Goal: Transaction & Acquisition: Purchase product/service

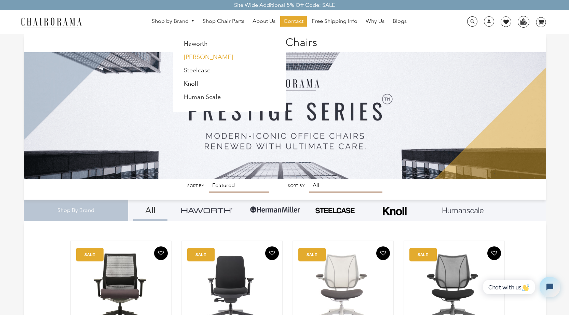
click at [201, 58] on link "[PERSON_NAME]" at bounding box center [208, 57] width 49 height 8
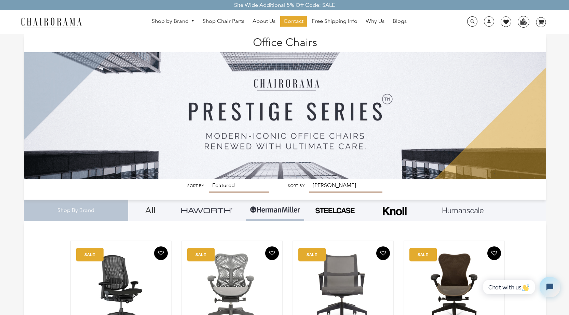
click at [64, 17] on img at bounding box center [51, 22] width 68 height 12
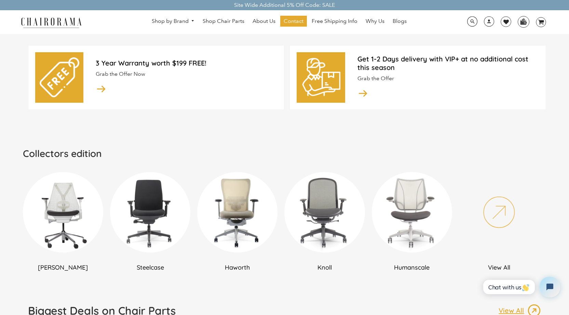
scroll to position [294, 0]
click at [499, 210] on img at bounding box center [499, 212] width 80 height 80
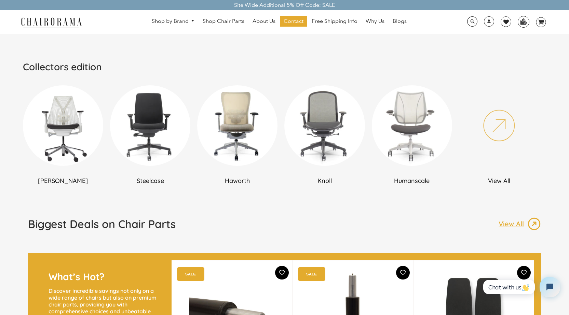
scroll to position [381, 0]
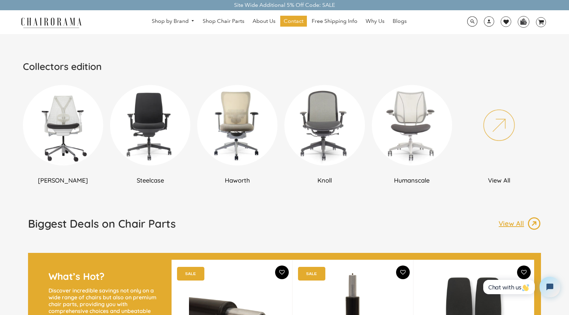
click at [414, 150] on img at bounding box center [412, 125] width 80 height 80
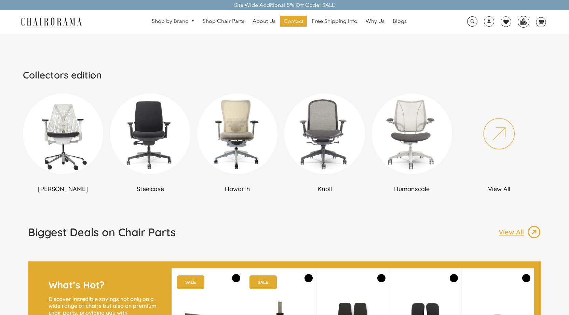
scroll to position [380, 0]
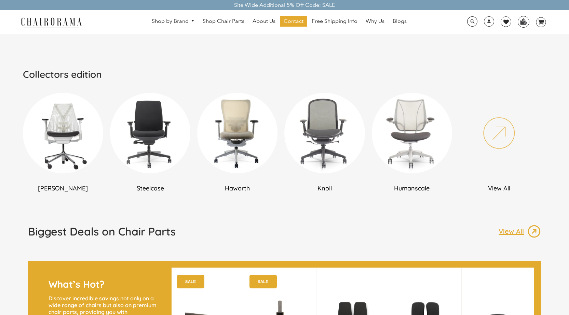
click at [326, 139] on img at bounding box center [324, 133] width 80 height 80
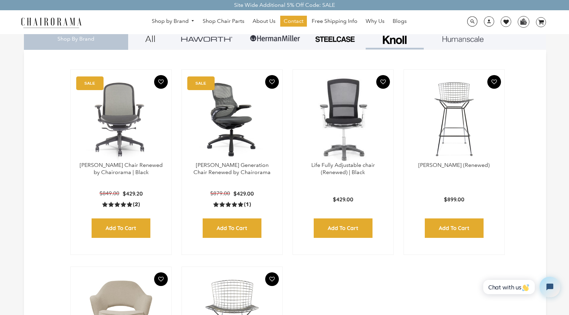
scroll to position [171, 0]
click at [243, 134] on img at bounding box center [232, 119] width 87 height 85
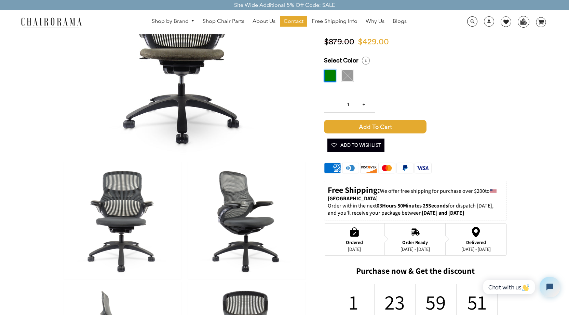
scroll to position [102, 0]
click at [258, 221] on img at bounding box center [246, 220] width 117 height 117
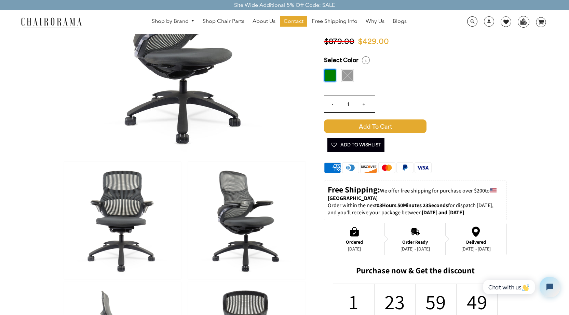
click at [124, 211] on img at bounding box center [122, 220] width 117 height 117
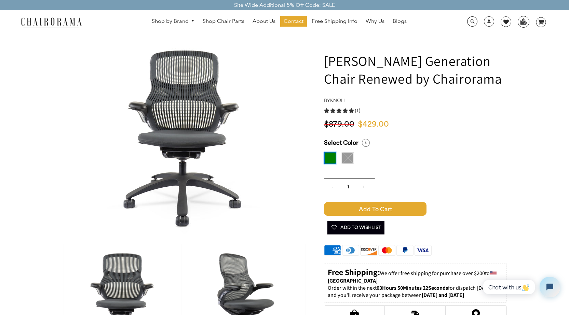
scroll to position [0, 0]
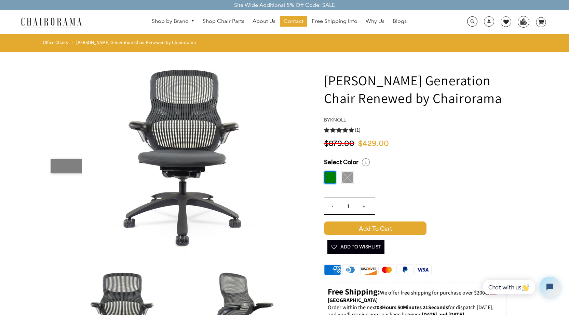
click at [328, 177] on label at bounding box center [330, 177] width 12 height 12
click at [0, 0] on input "radio" at bounding box center [0, 0] width 0 height 0
click at [349, 182] on img at bounding box center [347, 177] width 12 height 12
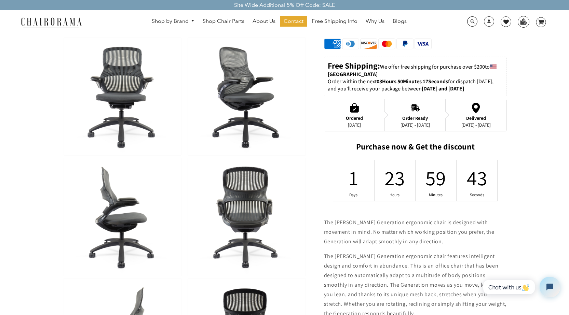
click at [242, 219] on img at bounding box center [246, 216] width 117 height 117
click at [128, 216] on img at bounding box center [122, 216] width 117 height 117
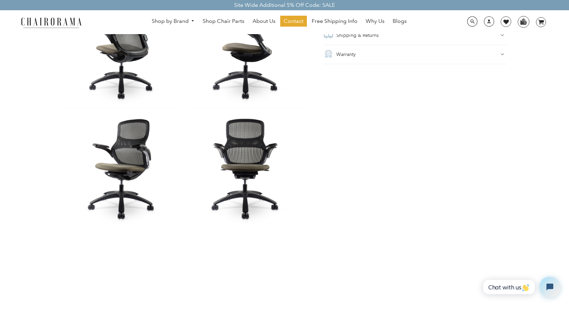
scroll to position [636, 0]
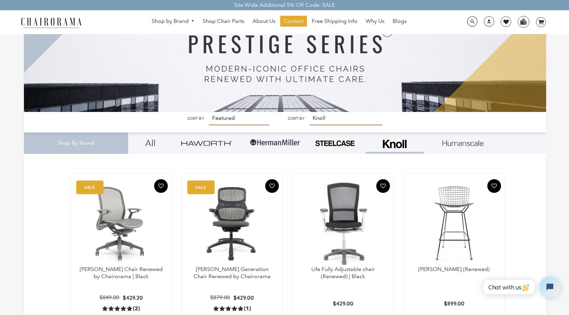
click at [125, 243] on img at bounding box center [121, 223] width 87 height 85
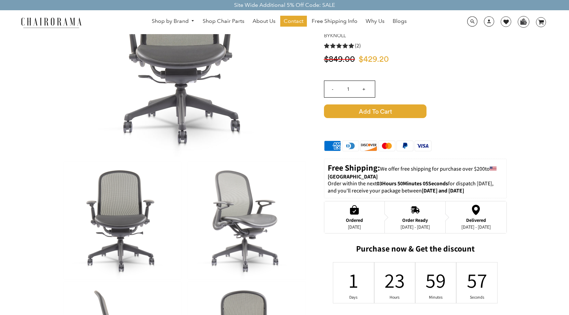
scroll to position [102, 0]
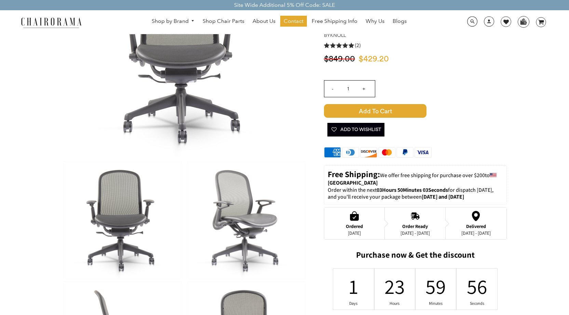
click at [245, 206] on img at bounding box center [246, 220] width 117 height 117
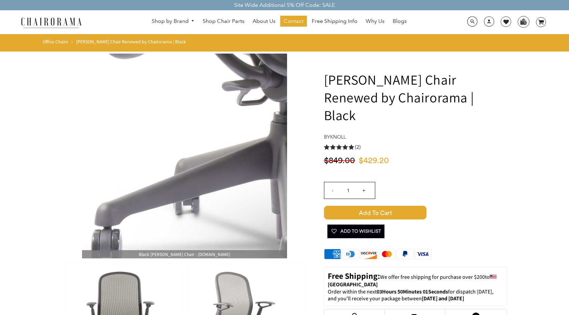
scroll to position [0, 0]
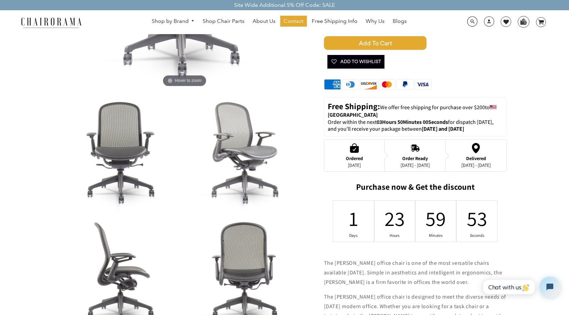
click at [128, 156] on img at bounding box center [122, 152] width 117 height 117
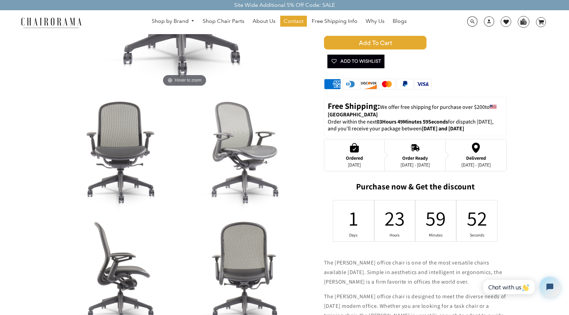
click at [117, 269] on img at bounding box center [122, 271] width 117 height 117
drag, startPoint x: 255, startPoint y: 274, endPoint x: 227, endPoint y: 234, distance: 48.8
click at [255, 274] on img at bounding box center [246, 271] width 117 height 117
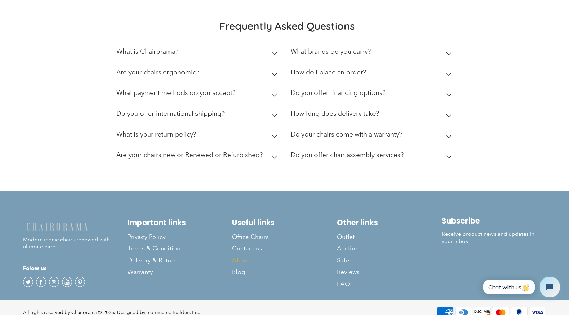
click at [253, 257] on span "About us" at bounding box center [244, 261] width 25 height 8
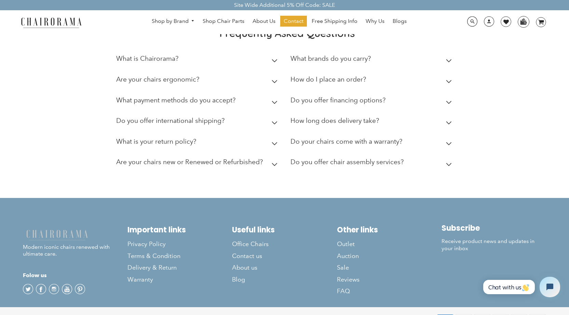
scroll to position [205, 0]
click at [446, 166] on icon at bounding box center [449, 164] width 6 height 3
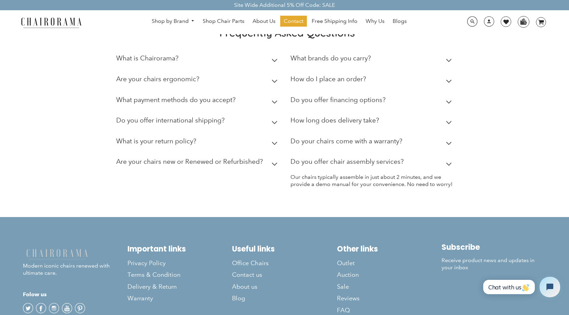
click at [446, 166] on icon at bounding box center [449, 164] width 6 height 3
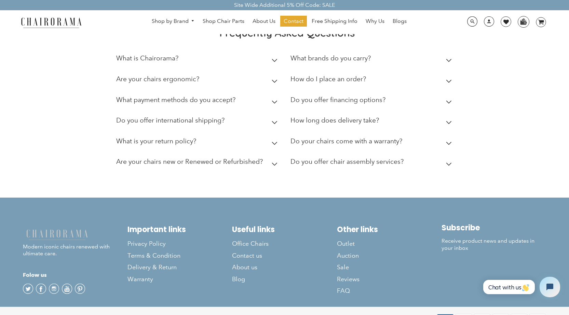
click at [449, 145] on icon at bounding box center [448, 143] width 5 height 3
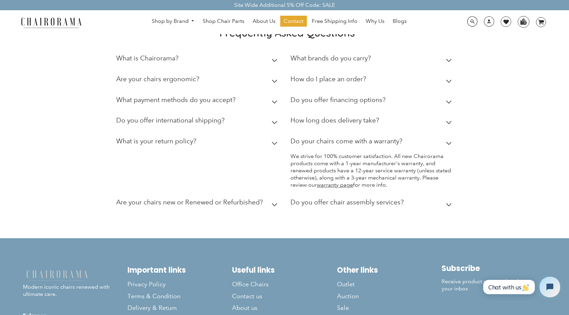
click at [448, 133] on summary "How long does delivery take?" at bounding box center [372, 122] width 164 height 21
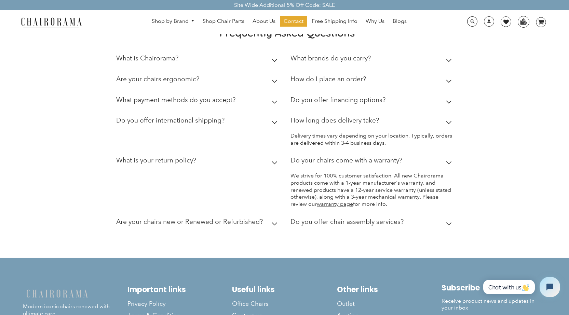
click at [450, 112] on summary "Do you offer financing options?" at bounding box center [372, 101] width 164 height 21
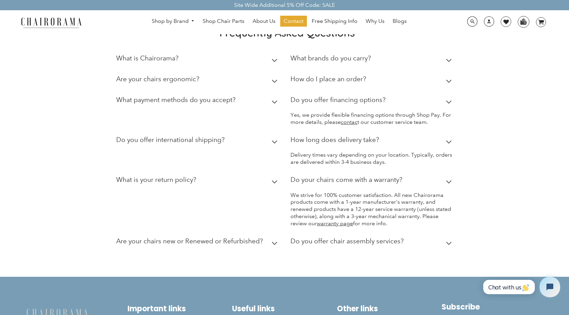
click at [450, 91] on summary "How do I place an order?" at bounding box center [372, 80] width 164 height 21
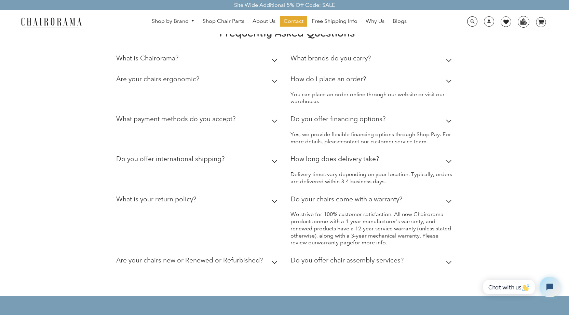
click at [448, 62] on icon at bounding box center [448, 60] width 5 height 3
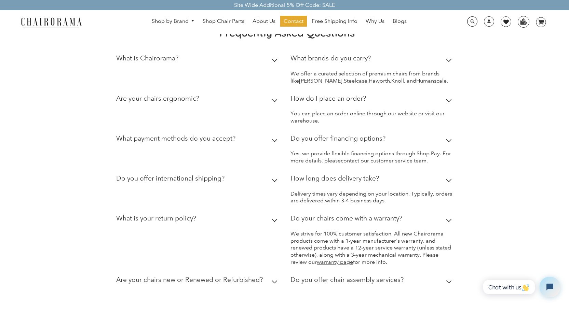
click at [272, 222] on icon at bounding box center [275, 220] width 6 height 3
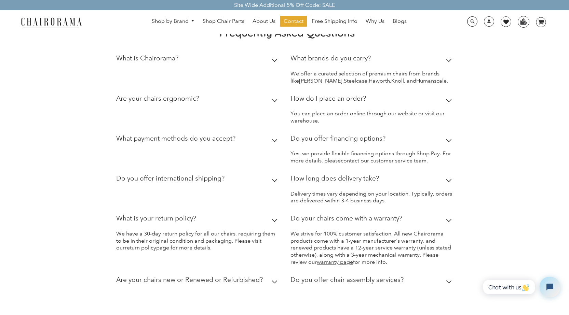
click at [276, 191] on summary "Do you offer international shipping?" at bounding box center [198, 180] width 164 height 21
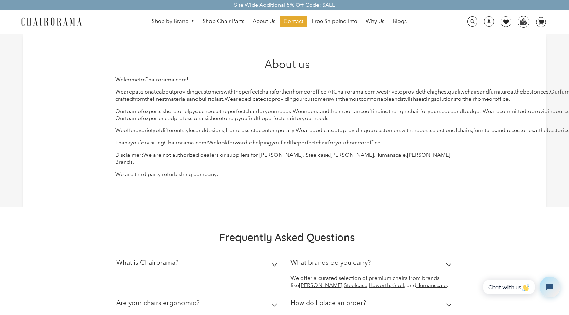
scroll to position [0, 0]
click at [202, 45] on link "Haworth" at bounding box center [196, 44] width 24 height 8
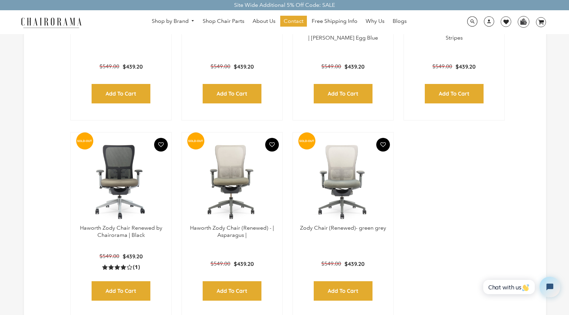
scroll to position [307, 0]
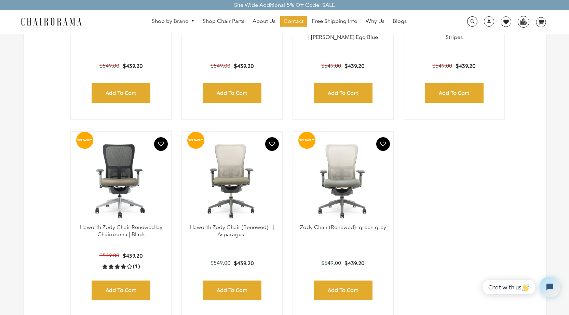
click at [37, 20] on img at bounding box center [51, 22] width 68 height 12
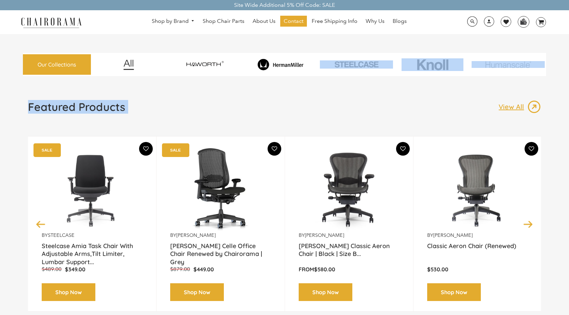
drag, startPoint x: 364, startPoint y: 69, endPoint x: 315, endPoint y: 106, distance: 61.5
click at [314, 106] on div "Featured Products View All" at bounding box center [284, 109] width 513 height 19
click at [128, 64] on img at bounding box center [129, 64] width 38 height 11
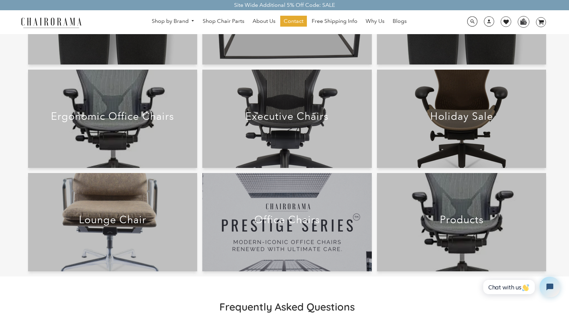
click at [137, 117] on h2 "Ergonomic Office Chairs" at bounding box center [112, 116] width 145 height 12
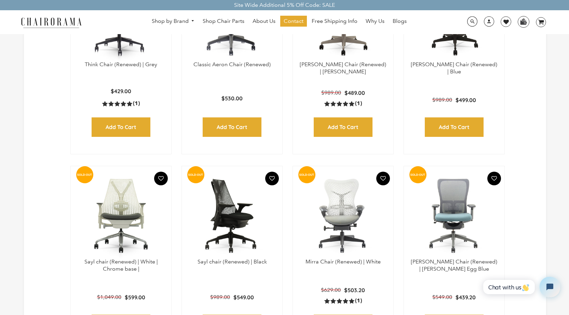
scroll to position [1093, 0]
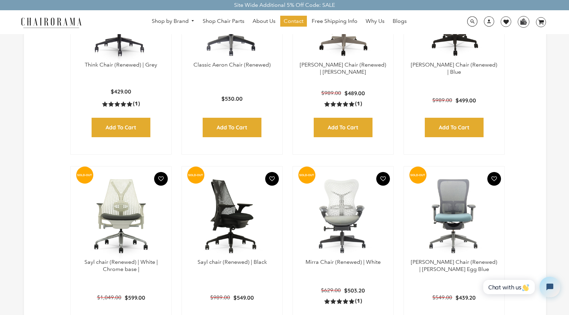
click at [228, 224] on img at bounding box center [232, 215] width 87 height 85
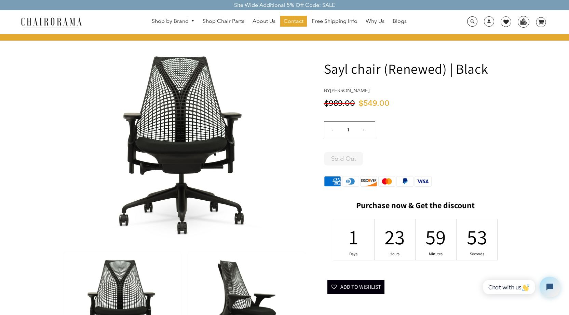
click at [227, 286] on img at bounding box center [246, 310] width 117 height 117
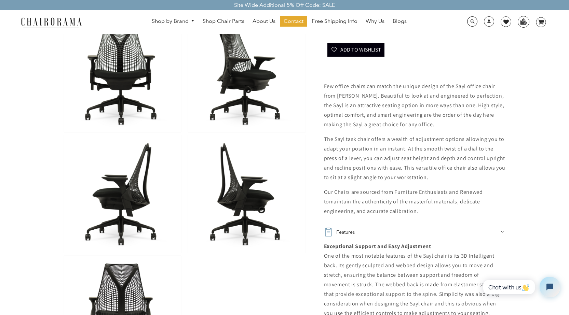
scroll to position [251, 0]
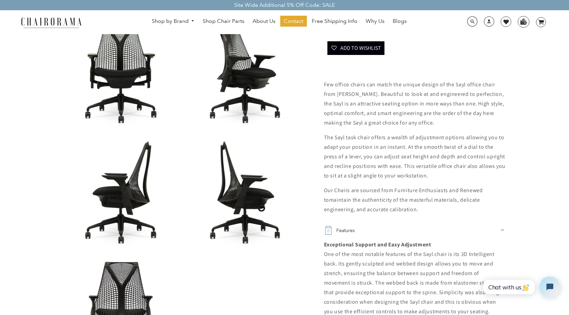
click at [124, 212] on img at bounding box center [122, 192] width 117 height 117
click at [258, 192] on img at bounding box center [246, 192] width 117 height 117
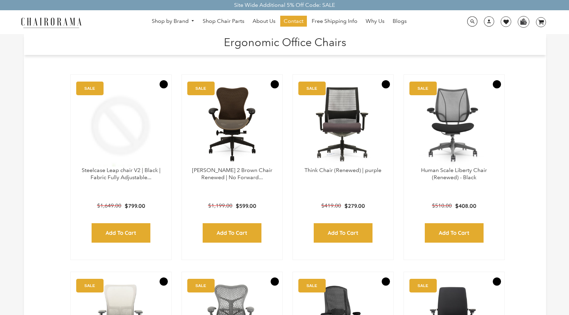
scroll to position [1093, 0]
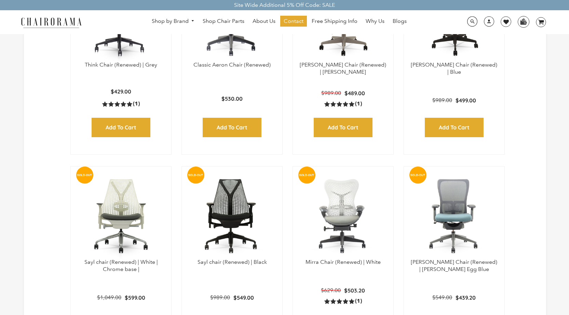
click at [192, 20] on span "DesktopNavigation" at bounding box center [192, 21] width 6 height 4
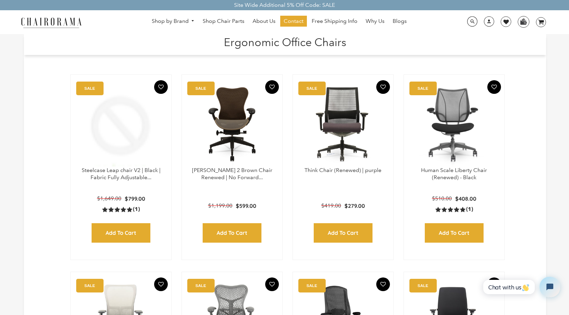
click at [192, 20] on span "DesktopNavigation" at bounding box center [192, 21] width 6 height 4
click at [68, 19] on img at bounding box center [51, 22] width 68 height 12
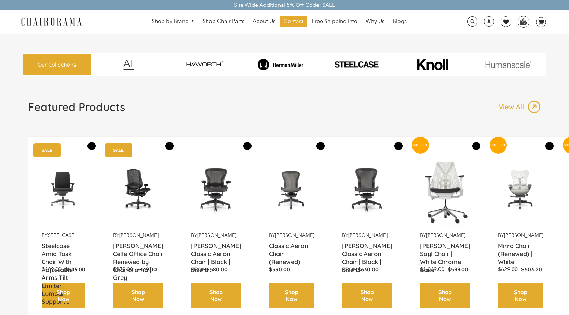
click at [278, 63] on img at bounding box center [280, 65] width 73 height 12
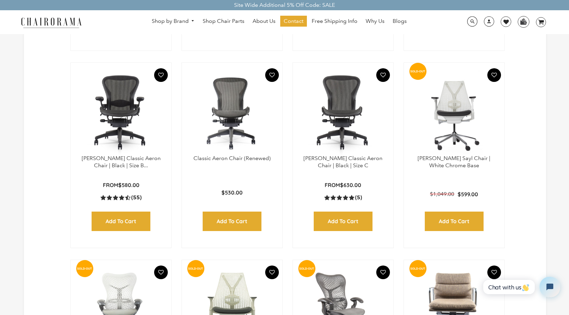
click at [130, 114] on img at bounding box center [121, 112] width 87 height 85
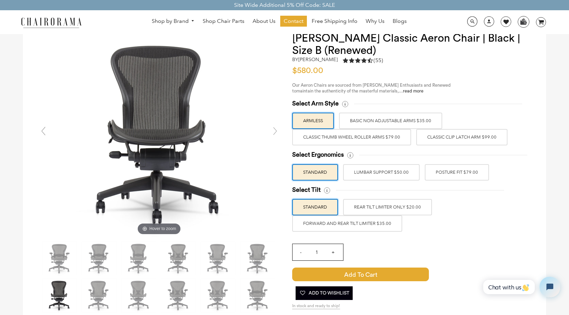
click at [375, 138] on label "Classic Thumb Wheel Roller Arms $79.00" at bounding box center [351, 137] width 119 height 16
click at [0, 0] on input "Classic Thumb Wheel Roller Arms $79.00" at bounding box center [0, 0] width 0 height 0
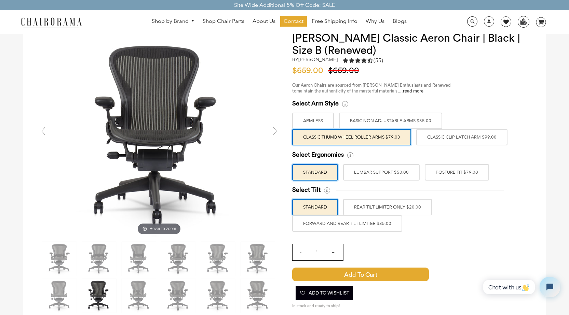
click at [395, 114] on label "BASIC NON ADJUSTABLE ARMS $35.00" at bounding box center [390, 121] width 103 height 16
click at [0, 0] on input "BASIC NON ADJUSTABLE ARMS $35.00" at bounding box center [0, 0] width 0 height 0
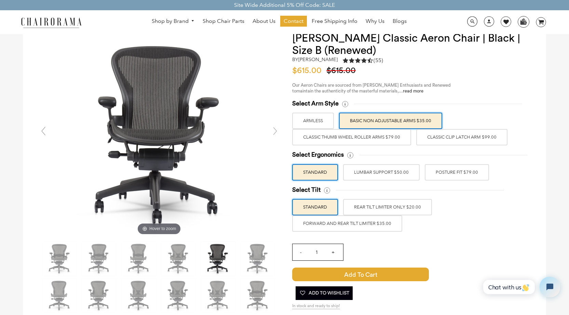
click at [392, 131] on label "Classic Thumb Wheel Roller Arms $79.00" at bounding box center [351, 137] width 119 height 16
click at [0, 0] on input "Classic Thumb Wheel Roller Arms $79.00" at bounding box center [0, 0] width 0 height 0
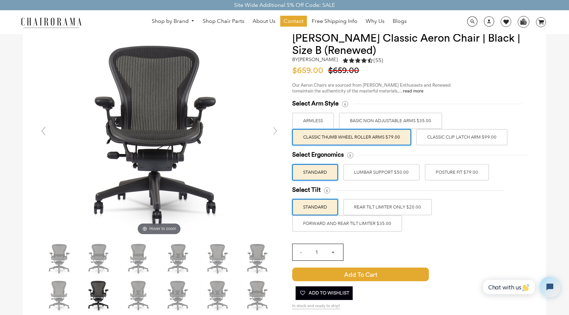
click at [395, 123] on label "BASIC NON ADJUSTABLE ARMS $35.00" at bounding box center [390, 121] width 103 height 16
click at [0, 0] on input "BASIC NON ADJUSTABLE ARMS $35.00" at bounding box center [0, 0] width 0 height 0
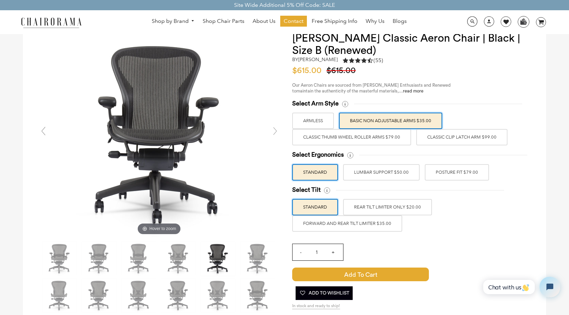
click at [464, 139] on label "Classic Clip Latch Arm $99.00" at bounding box center [461, 137] width 91 height 16
click at [0, 0] on input "Classic Clip Latch Arm $99.00" at bounding box center [0, 0] width 0 height 0
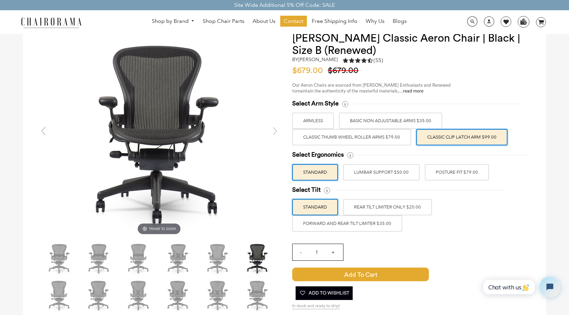
click at [380, 136] on label "Classic Thumb Wheel Roller Arms $79.00" at bounding box center [351, 137] width 119 height 16
click at [0, 0] on input "Classic Thumb Wheel Roller Arms $79.00" at bounding box center [0, 0] width 0 height 0
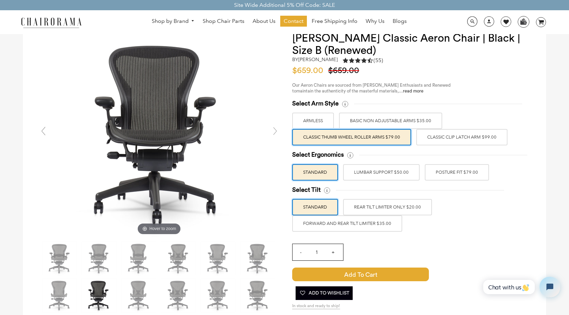
click at [460, 137] on label "Classic Clip Latch Arm $99.00" at bounding box center [461, 137] width 91 height 16
click at [0, 0] on input "Classic Clip Latch Arm $99.00" at bounding box center [0, 0] width 0 height 0
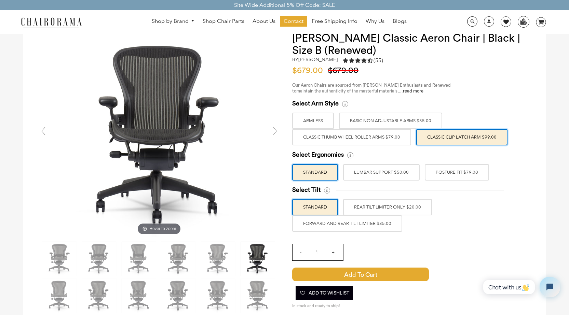
click at [393, 134] on label "Classic Thumb Wheel Roller Arms $79.00" at bounding box center [351, 137] width 119 height 16
click at [0, 0] on input "Classic Thumb Wheel Roller Arms $79.00" at bounding box center [0, 0] width 0 height 0
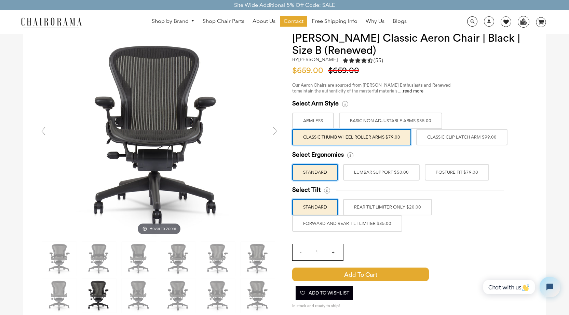
click at [457, 138] on label "Classic Clip Latch Arm $99.00" at bounding box center [461, 137] width 91 height 16
click at [0, 0] on input "Classic Clip Latch Arm $99.00" at bounding box center [0, 0] width 0 height 0
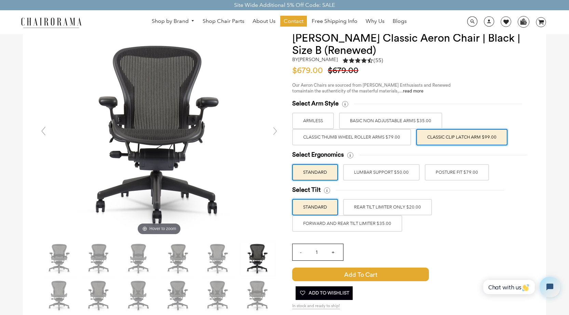
click at [394, 174] on label "LUMBAR SUPPORT $50.00" at bounding box center [381, 172] width 77 height 16
click at [0, 0] on input "LUMBAR SUPPORT $50.00" at bounding box center [0, 0] width 0 height 0
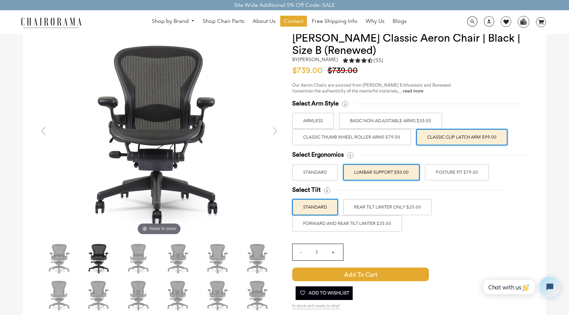
click at [471, 173] on label "POSTURE FIT $79.00" at bounding box center [457, 172] width 64 height 16
click at [0, 0] on input "POSTURE FIT $79.00" at bounding box center [0, 0] width 0 height 0
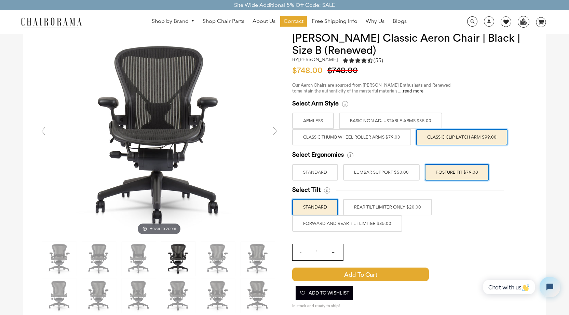
click at [411, 209] on label "REAR TILT LIMITER ONLY $20.00" at bounding box center [387, 207] width 89 height 16
click at [0, 0] on input "REAR TILT LIMITER ONLY $20.00" at bounding box center [0, 0] width 0 height 0
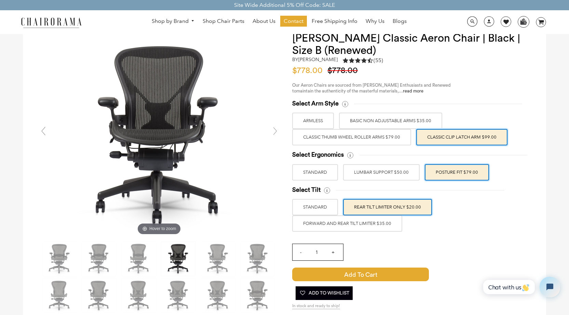
click at [369, 228] on label "FORWARD AND REAR TILT LIMITER $35.00" at bounding box center [347, 224] width 110 height 16
click at [0, 0] on input "FORWARD AND REAR TILT LIMITER $35.00" at bounding box center [0, 0] width 0 height 0
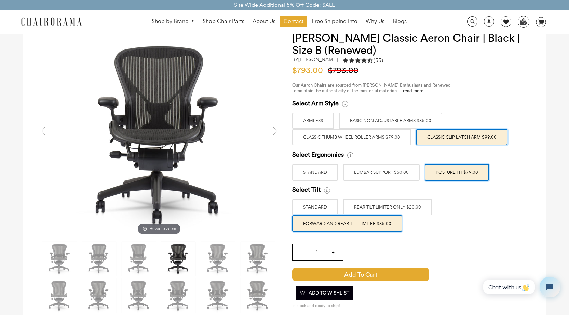
click at [378, 207] on label "REAR TILT LIMITER ONLY $20.00" at bounding box center [387, 207] width 89 height 16
click at [0, 0] on input "REAR TILT LIMITER ONLY $20.00" at bounding box center [0, 0] width 0 height 0
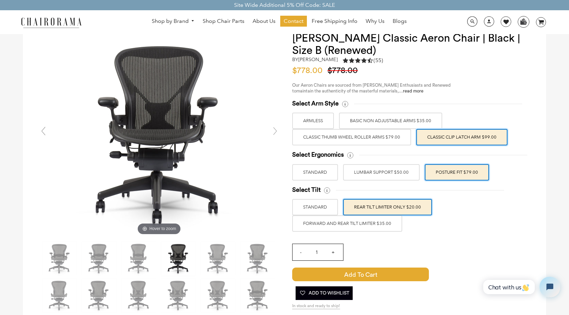
click at [374, 223] on label "FORWARD AND REAR TILT LIMITER $35.00" at bounding box center [347, 224] width 110 height 16
click at [0, 0] on input "FORWARD AND REAR TILT LIMITER $35.00" at bounding box center [0, 0] width 0 height 0
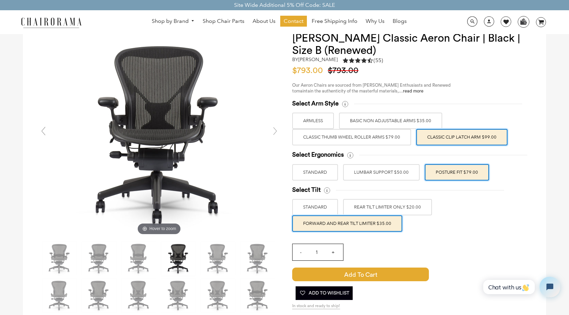
click at [381, 206] on label "REAR TILT LIMITER ONLY $20.00" at bounding box center [387, 207] width 89 height 16
click at [0, 0] on input "REAR TILT LIMITER ONLY $20.00" at bounding box center [0, 0] width 0 height 0
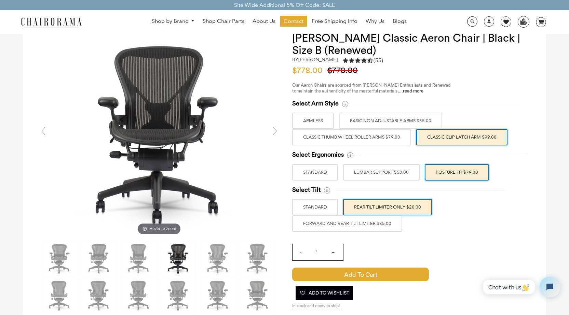
click at [379, 220] on label "FORWARD AND REAR TILT LIMITER $35.00" at bounding box center [347, 224] width 110 height 16
click at [0, 0] on input "FORWARD AND REAR TILT LIMITER $35.00" at bounding box center [0, 0] width 0 height 0
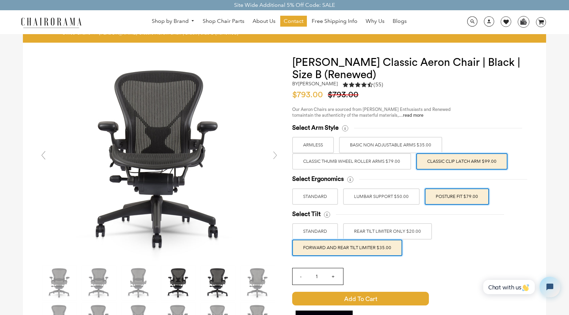
scroll to position [10, 0]
click at [223, 288] on img at bounding box center [218, 283] width 34 height 34
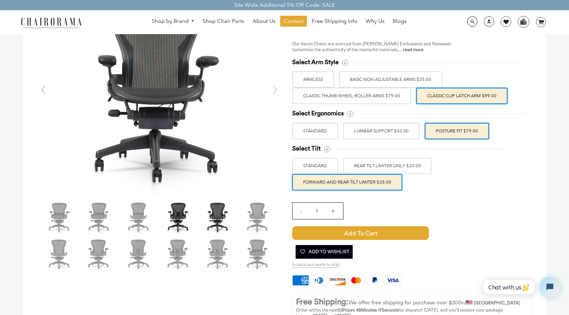
scroll to position [75, 0]
click at [184, 215] on img at bounding box center [178, 217] width 34 height 34
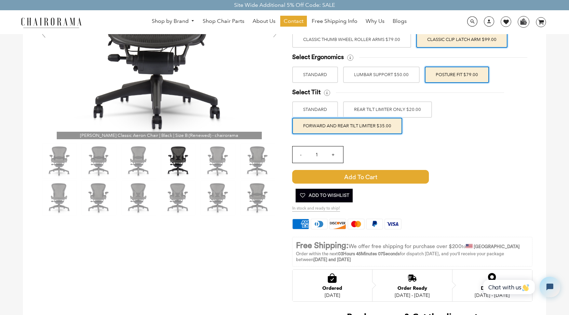
scroll to position [135, 0]
